Goal: Information Seeking & Learning: Learn about a topic

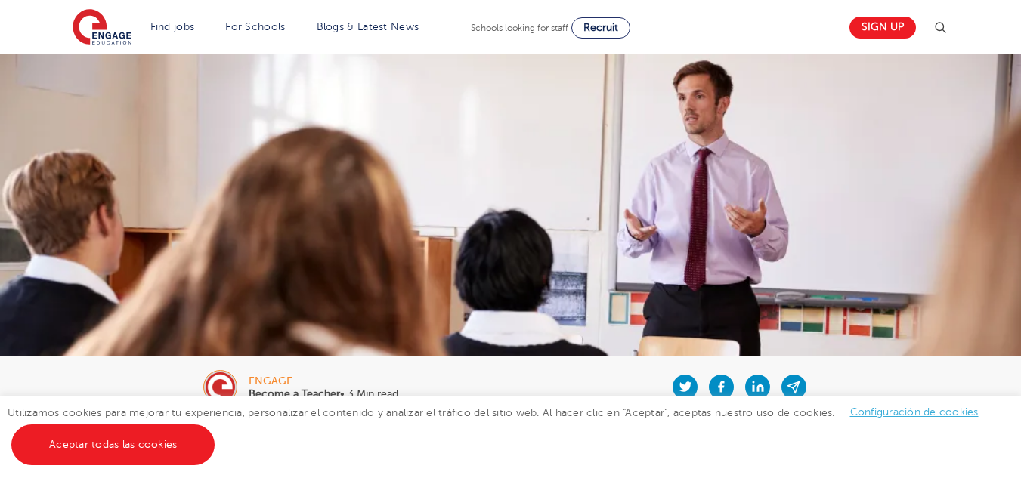
click at [410, 377] on div "engage Become a Teacher • 3 Min read" at bounding box center [510, 387] width 916 height 60
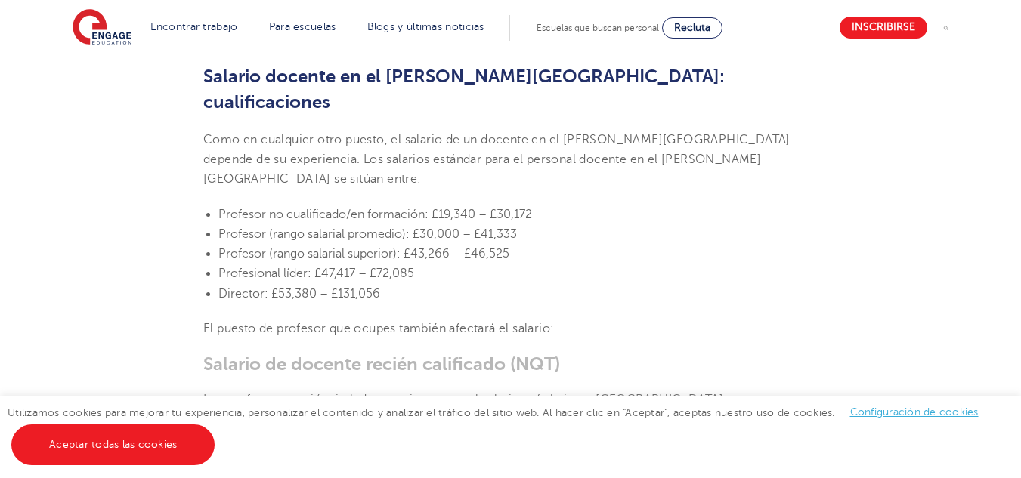
scroll to position [695, 0]
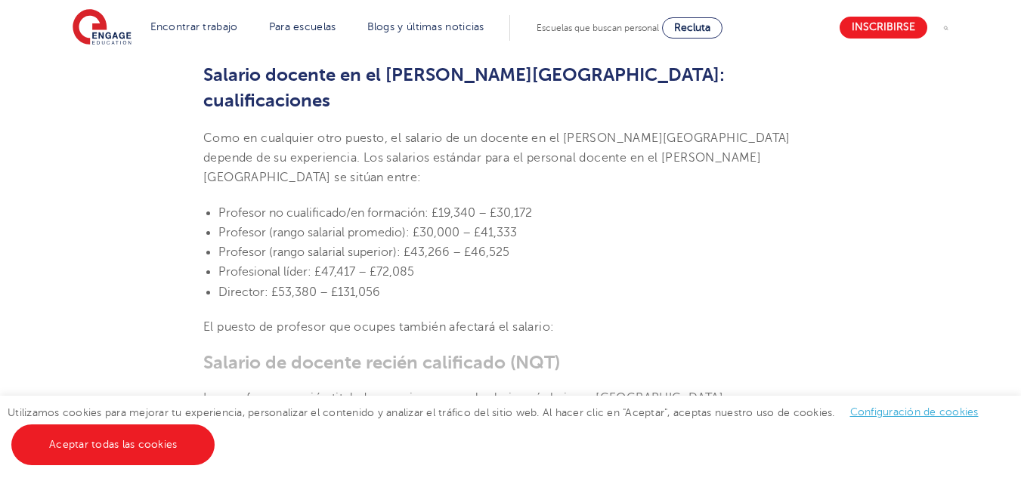
click at [587, 203] on li "Profesor no cualificado/en formación: £19,340 – £30,172" at bounding box center [517, 213] width 599 height 20
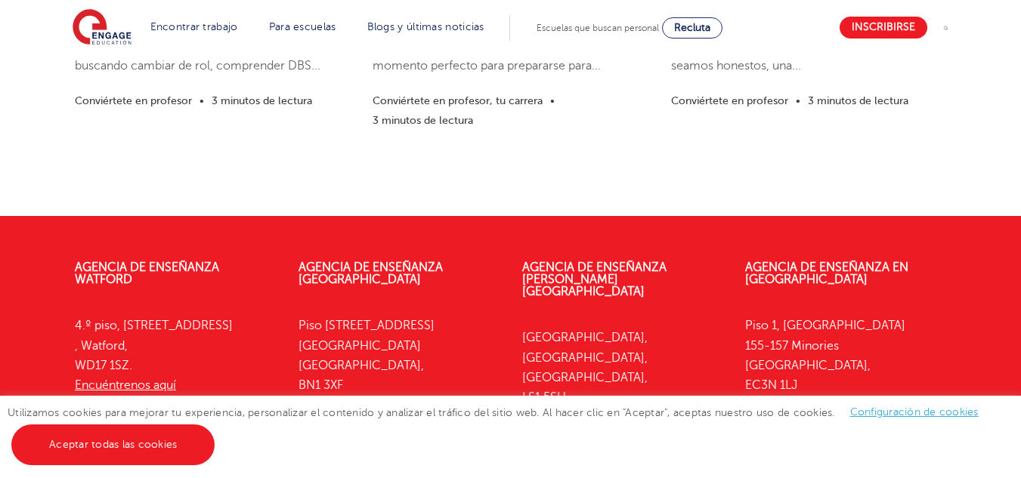
scroll to position [3643, 0]
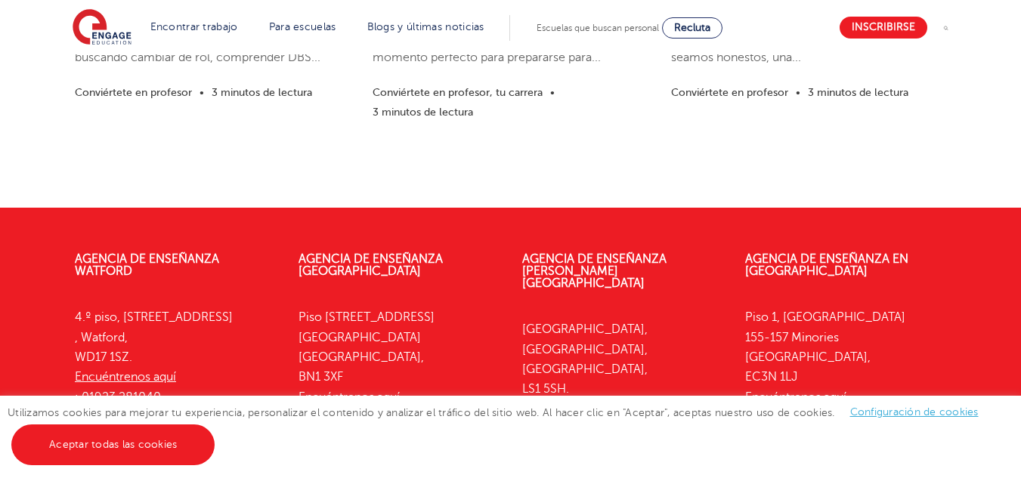
click at [939, 307] on p "[STREET_ADDRESS] Encuéntrenos aquí 0333 150 8020" at bounding box center [845, 366] width 201 height 119
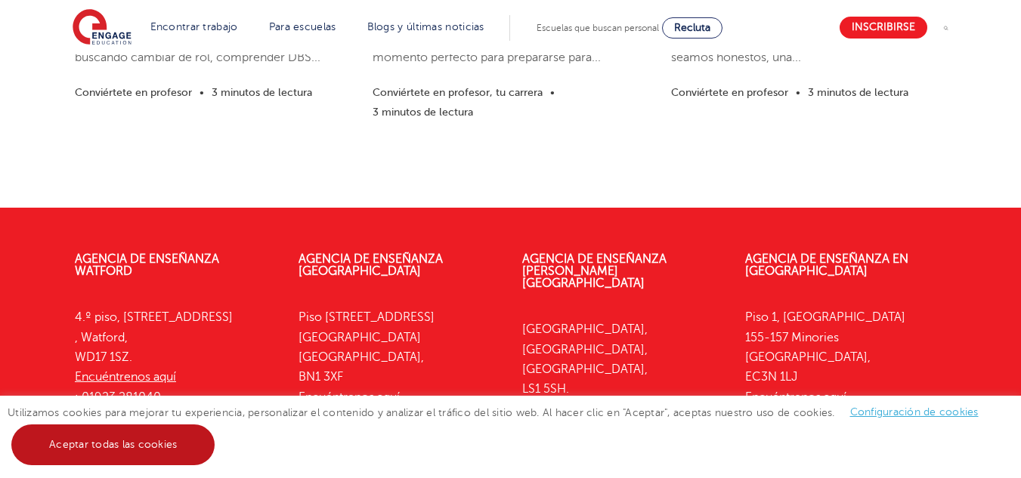
click at [180, 443] on link "Aceptar todas las cookies" at bounding box center [112, 445] width 203 height 41
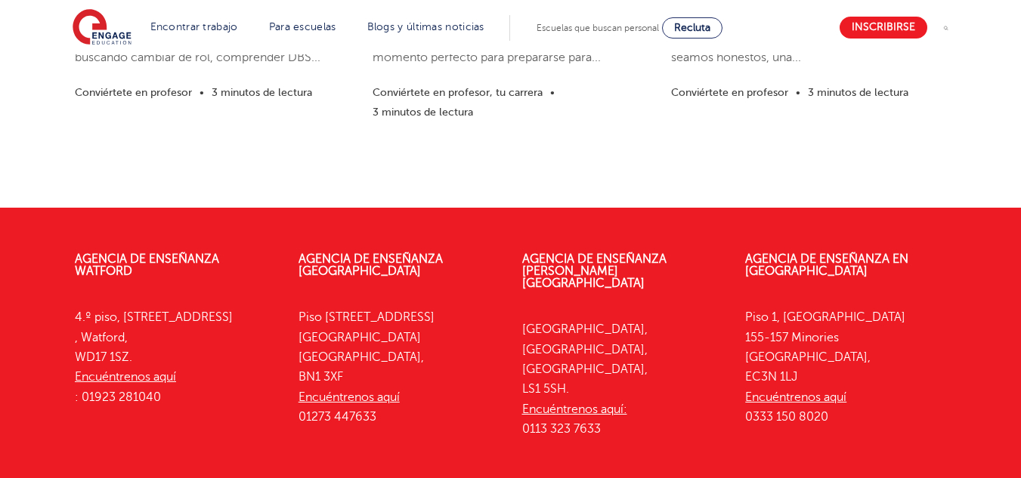
click at [147, 326] on div "Agencia de enseñanza [PERSON_NAME] 4.º piso, [STREET_ADDRESS][PERSON_NAME]. Enc…" at bounding box center [510, 355] width 916 height 250
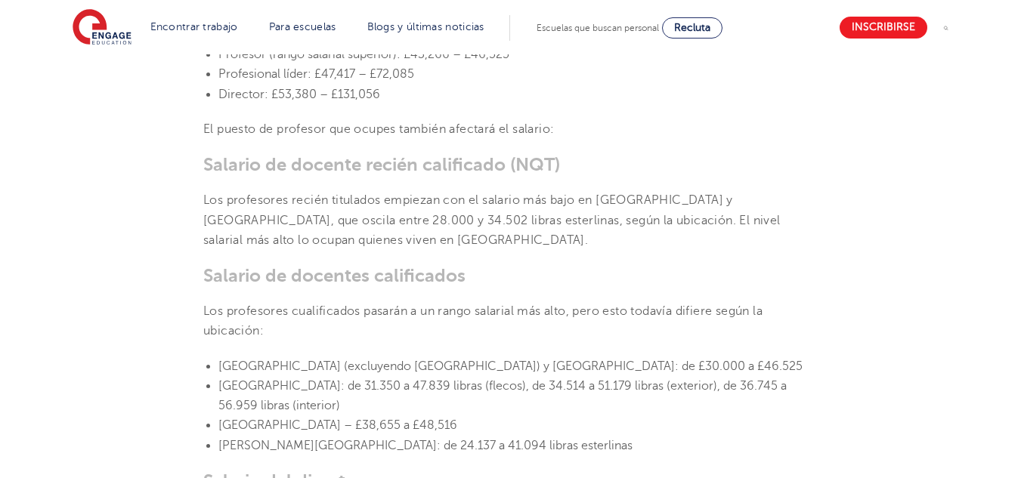
scroll to position [863, 0]
